Goal: Information Seeking & Learning: Learn about a topic

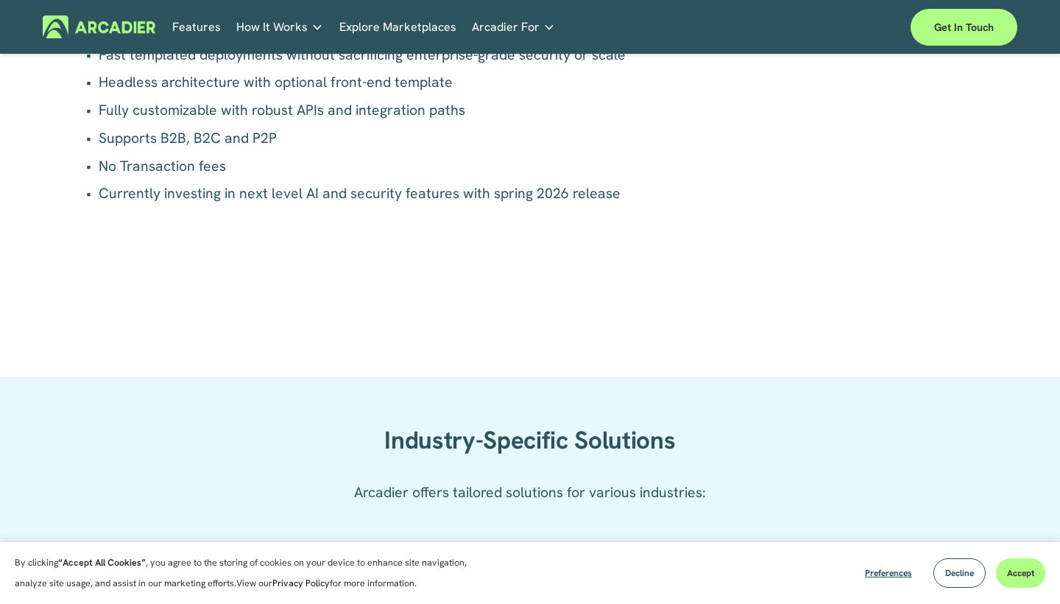
scroll to position [1151, 0]
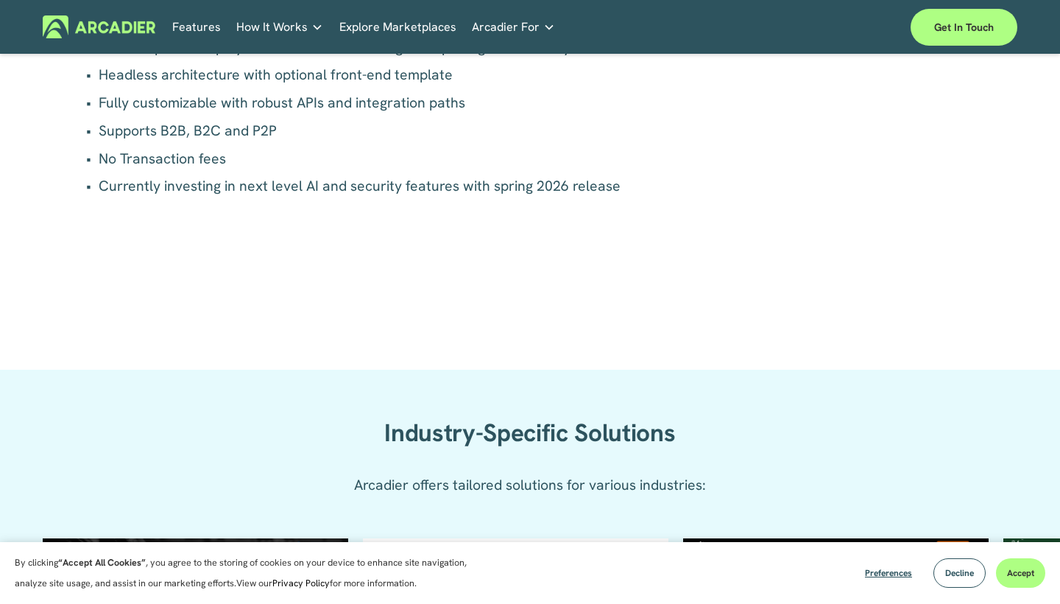
click at [420, 30] on link "Explore Marketplaces" at bounding box center [397, 26] width 117 height 23
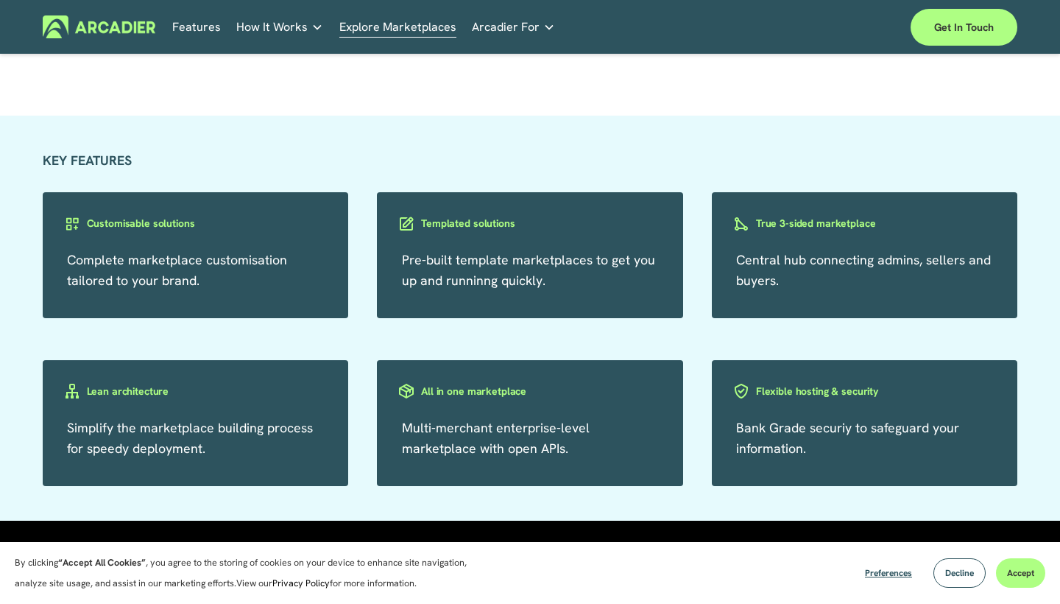
scroll to position [2354, 0]
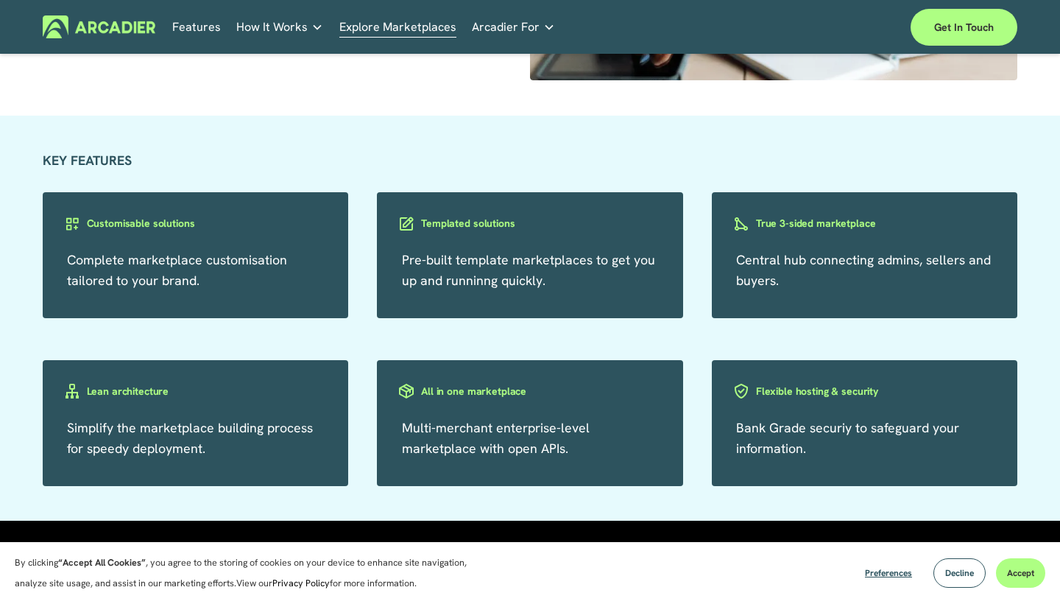
click at [448, 221] on h3 "Templated solutions" at bounding box center [467, 223] width 93 height 14
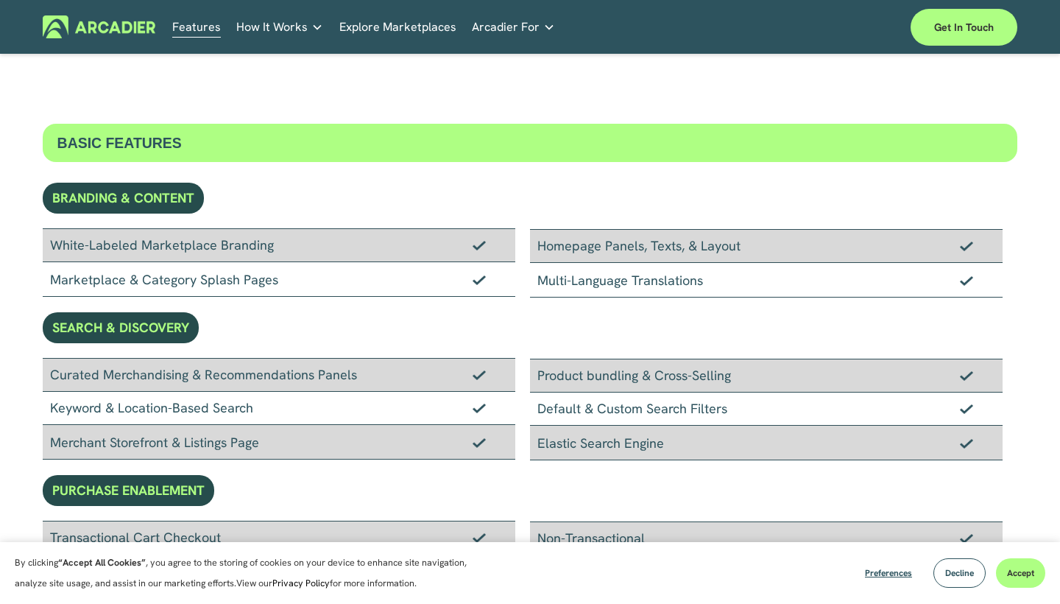
click at [0, 0] on link "Real Estate Whether you sell or rent out real estate, our marketplace tech seam…" at bounding box center [0, 0] width 0 height 0
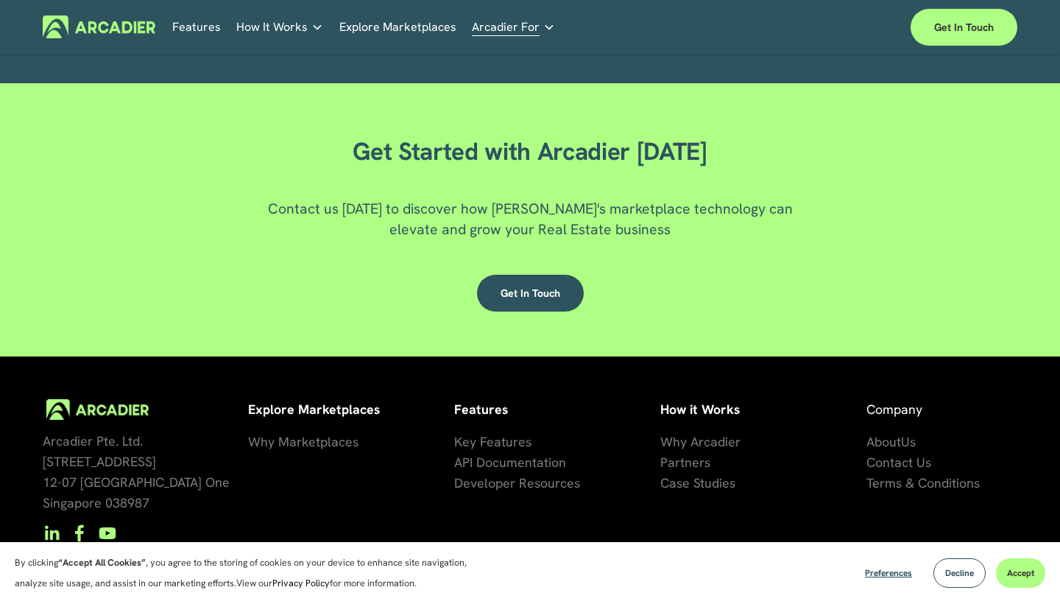
scroll to position [2809, 0]
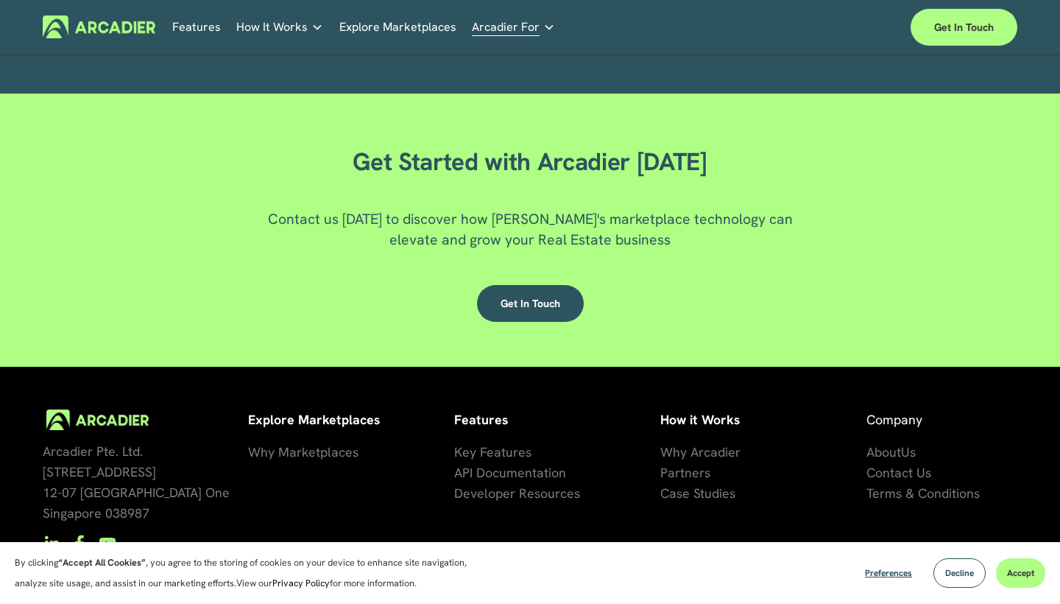
click at [499, 455] on span "Key Features" at bounding box center [492, 451] width 77 height 17
